Goal: Transaction & Acquisition: Purchase product/service

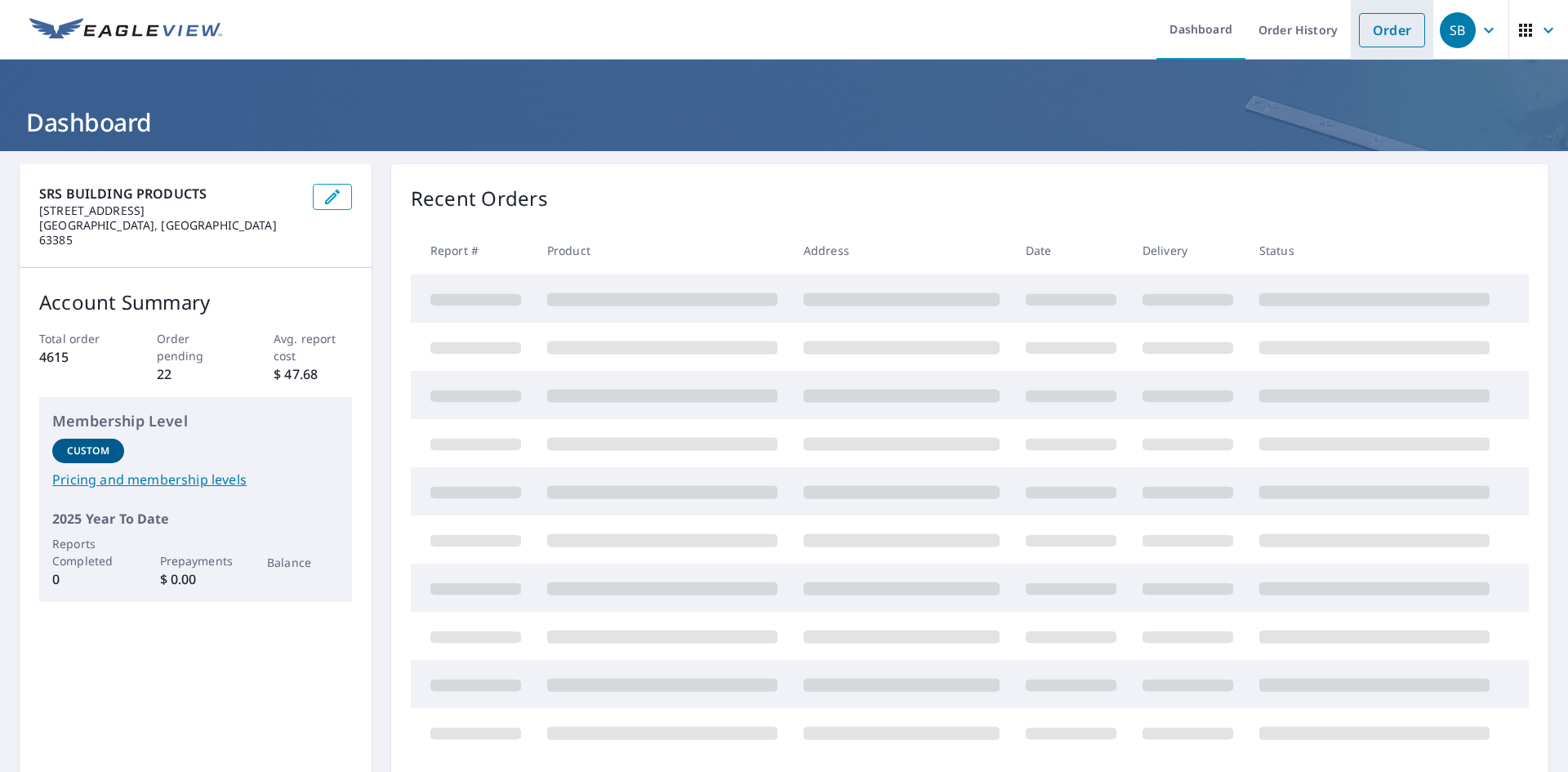
click at [815, 42] on link "Order" at bounding box center [1392, 30] width 66 height 34
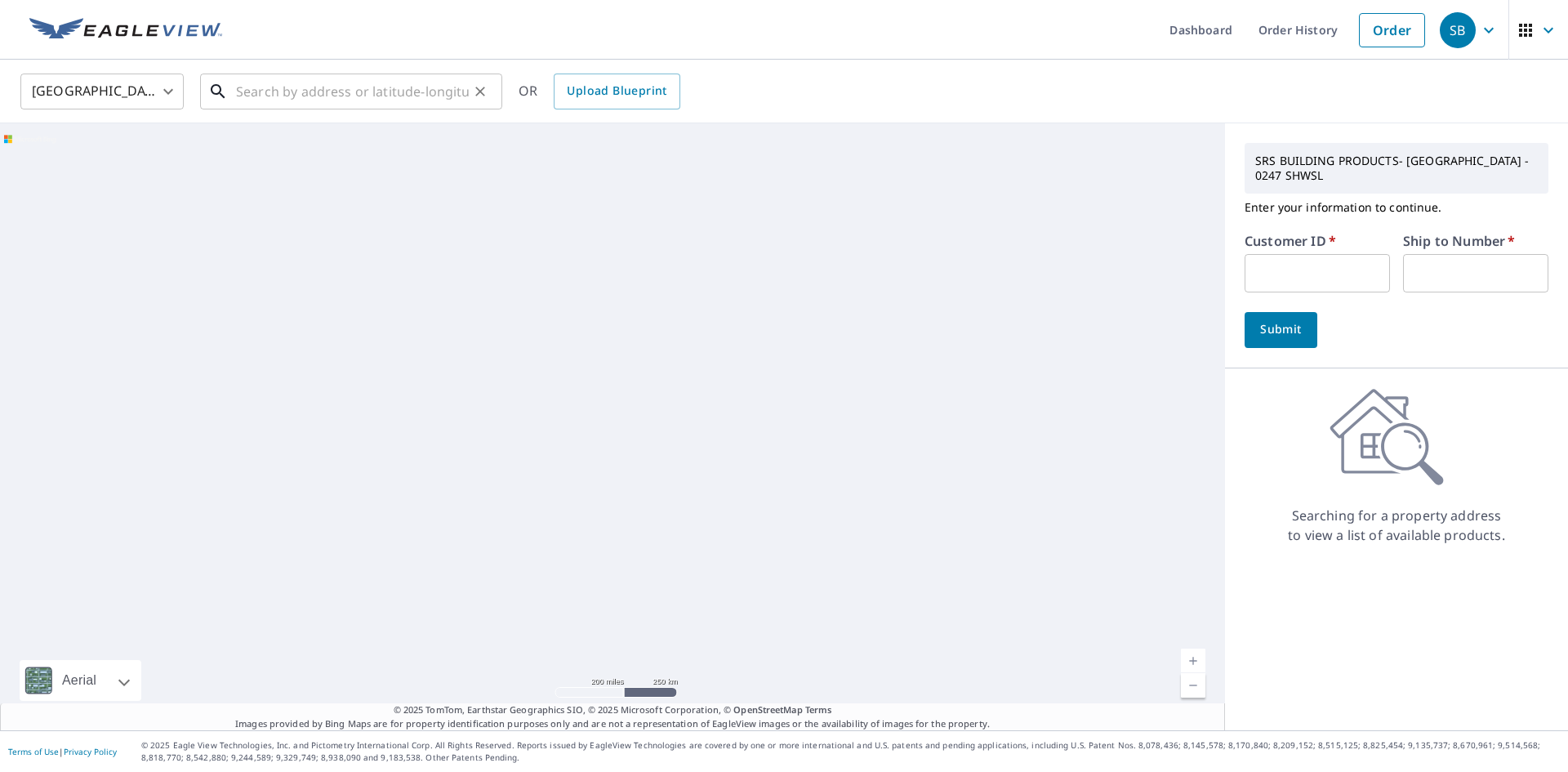
click at [415, 97] on input "text" at bounding box center [352, 92] width 233 height 46
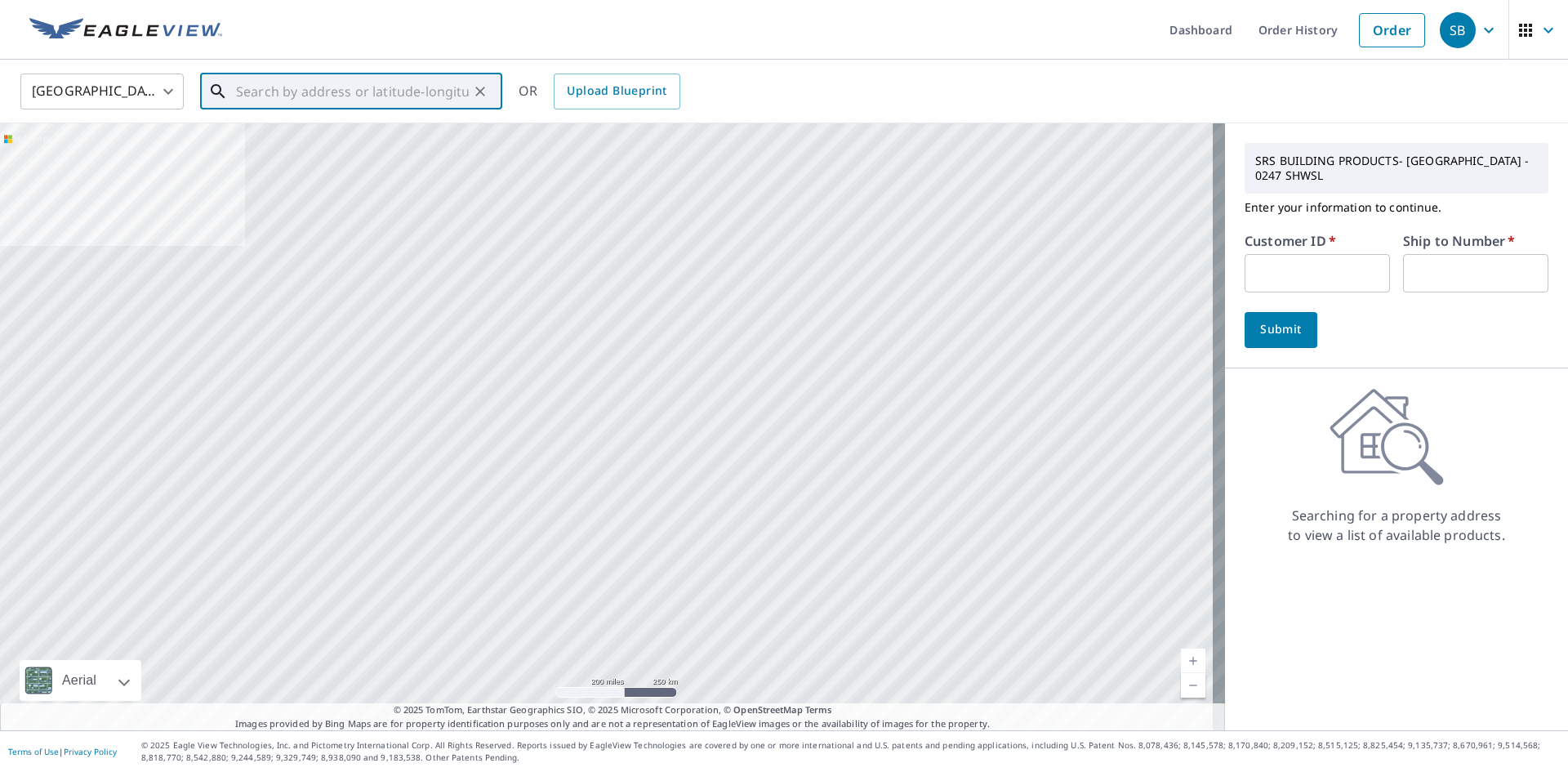
click at [372, 102] on input "text" at bounding box center [352, 92] width 233 height 46
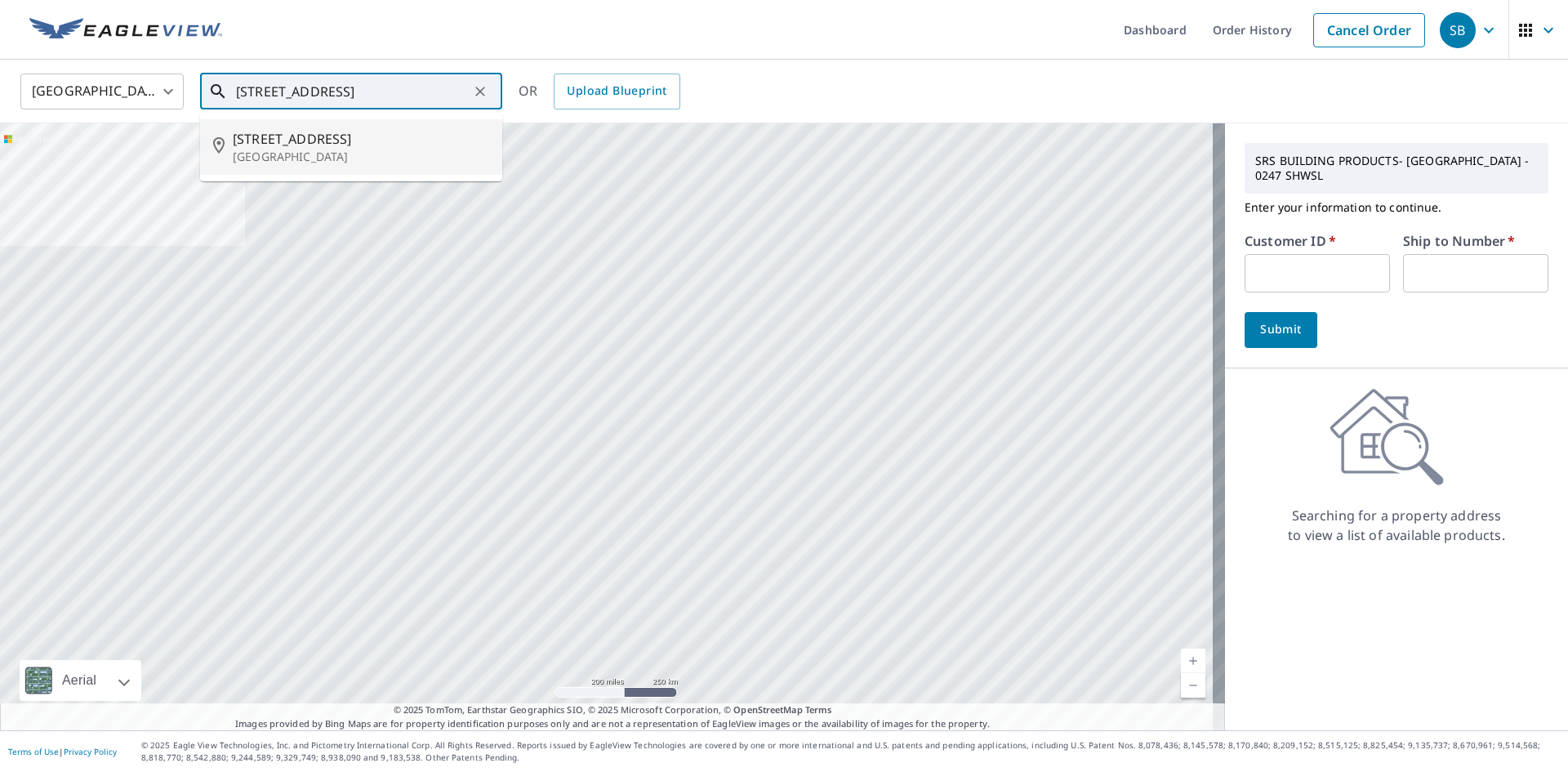
click at [347, 142] on span "[STREET_ADDRESS]" at bounding box center [361, 139] width 257 height 20
type input "[STREET_ADDRESS]"
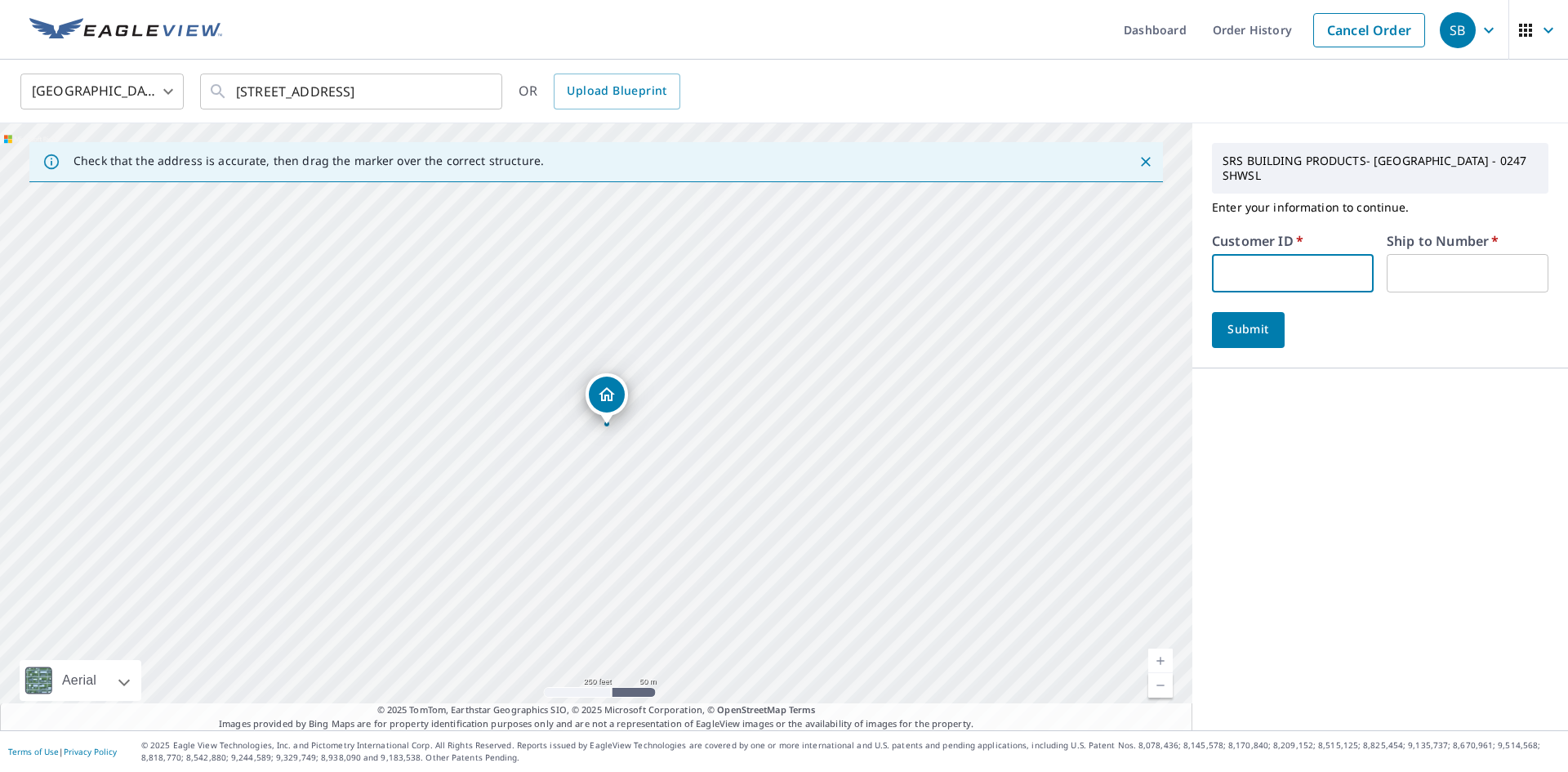
click at [815, 257] on input "text" at bounding box center [1293, 273] width 162 height 38
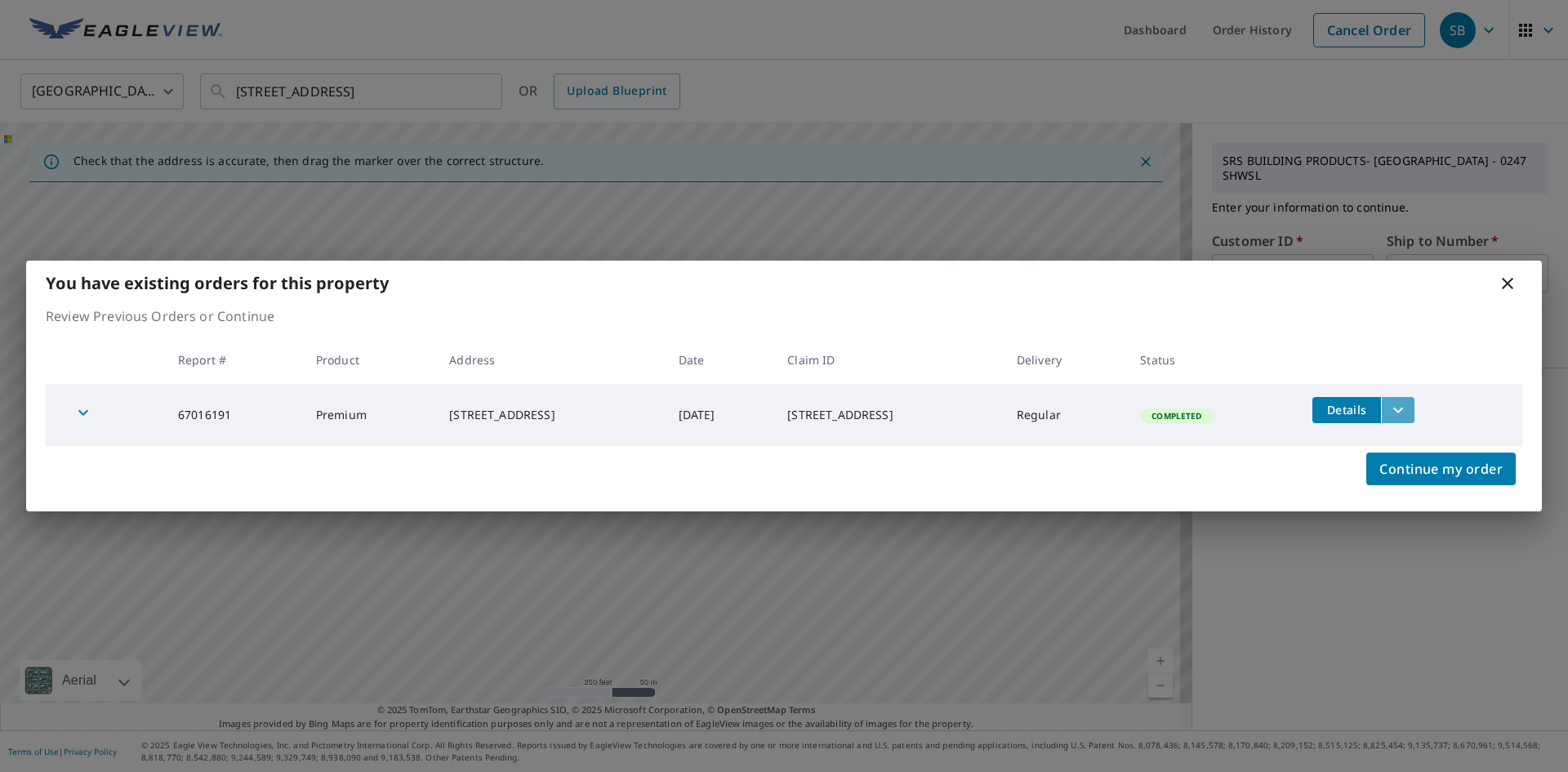
click at [815, 406] on button "filesDropdownBtn-67016191" at bounding box center [1398, 410] width 34 height 26
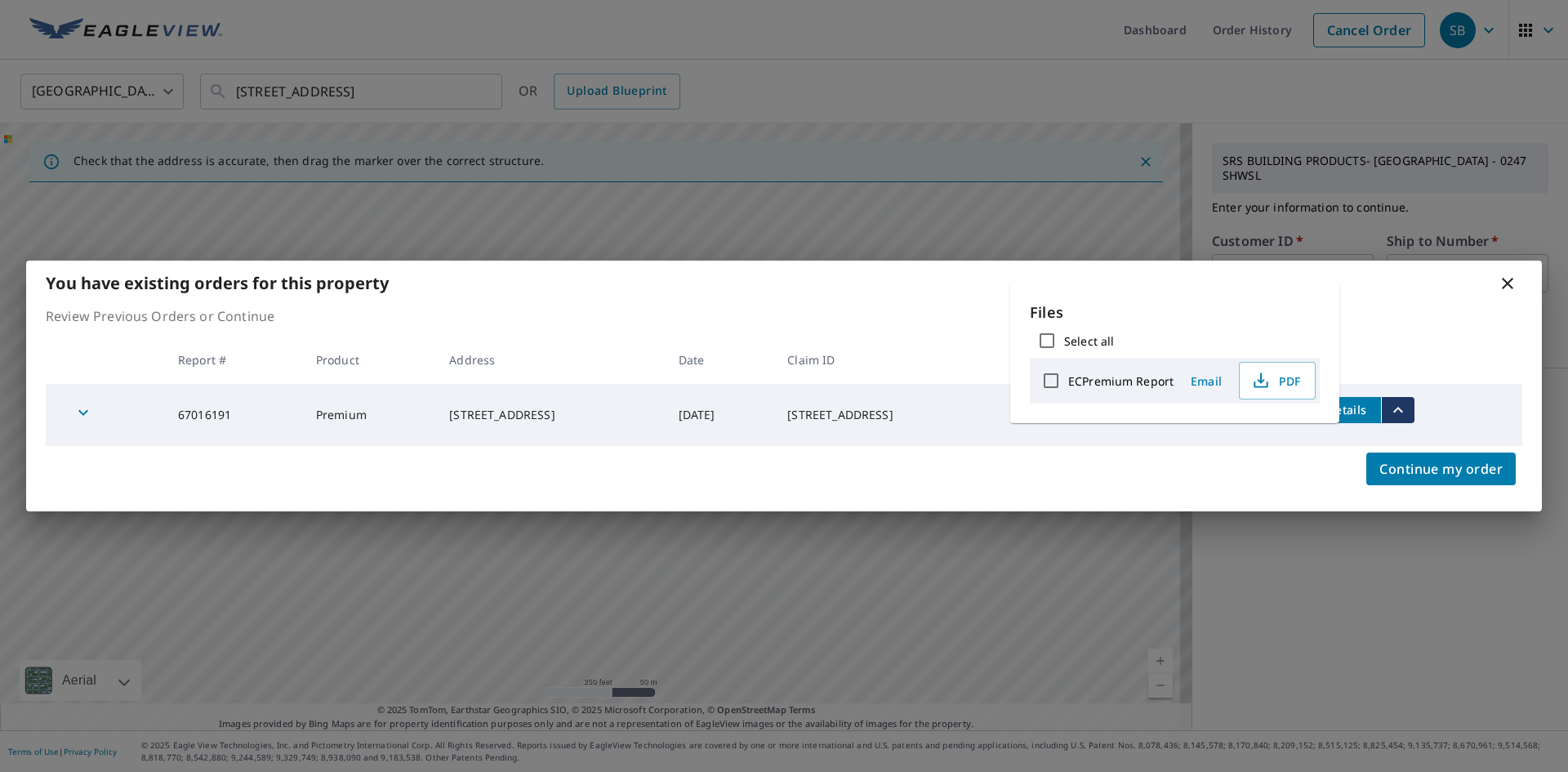
click at [815, 289] on icon at bounding box center [1508, 284] width 20 height 20
